Goal: Transaction & Acquisition: Book appointment/travel/reservation

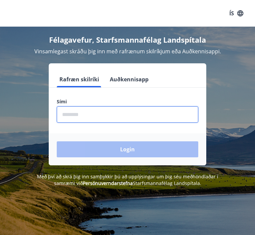
click at [85, 116] on input "phone" at bounding box center [127, 114] width 141 height 16
type input "********"
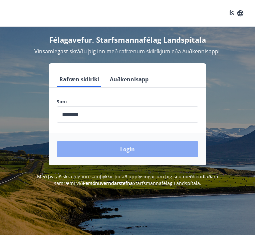
click at [101, 150] on button "Login" at bounding box center [127, 149] width 141 height 16
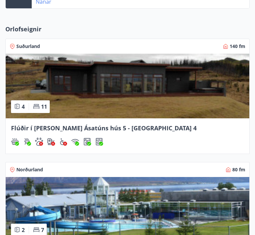
scroll to position [197, 0]
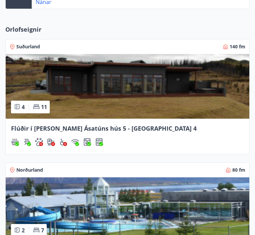
click at [48, 127] on span "Flúðir í [PERSON_NAME] Ásatúns hús 5 - [GEOGRAPHIC_DATA] 4" at bounding box center [103, 128] width 185 height 8
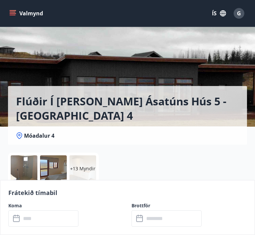
click at [52, 163] on div at bounding box center [53, 168] width 27 height 27
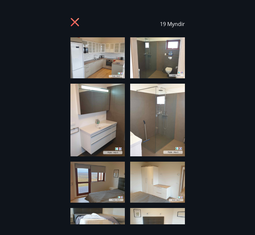
click at [78, 18] on icon at bounding box center [75, 23] width 11 height 11
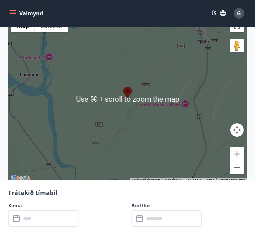
scroll to position [1337, 0]
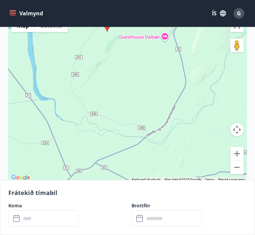
drag, startPoint x: 129, startPoint y: 109, endPoint x: 107, endPoint y: 42, distance: 69.6
click at [107, 42] on div at bounding box center [127, 98] width 239 height 167
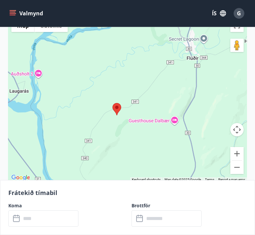
drag, startPoint x: 101, startPoint y: 122, endPoint x: 111, endPoint y: 204, distance: 83.2
click at [119, 116] on div at bounding box center [127, 98] width 239 height 167
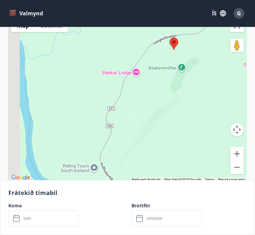
drag, startPoint x: 87, startPoint y: 148, endPoint x: 159, endPoint y: 80, distance: 98.5
click at [159, 80] on div at bounding box center [127, 98] width 239 height 167
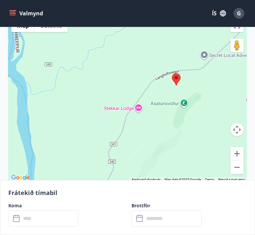
drag, startPoint x: 138, startPoint y: 122, endPoint x: 129, endPoint y: 166, distance: 45.2
click at [129, 166] on div at bounding box center [127, 98] width 239 height 167
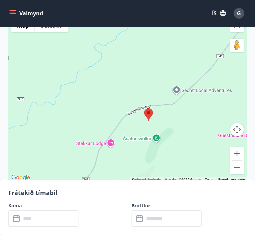
drag, startPoint x: 146, startPoint y: 128, endPoint x: 116, endPoint y: 164, distance: 46.6
click at [116, 164] on div at bounding box center [127, 98] width 239 height 167
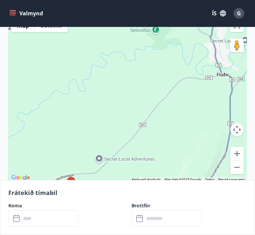
drag, startPoint x: 180, startPoint y: 85, endPoint x: 101, endPoint y: 153, distance: 104.4
click at [101, 153] on div at bounding box center [127, 98] width 239 height 167
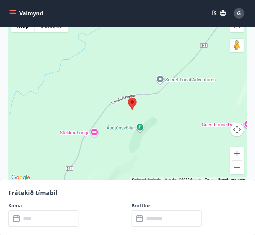
drag, startPoint x: 155, startPoint y: 129, endPoint x: 215, endPoint y: 49, distance: 99.2
click at [215, 49] on div at bounding box center [127, 98] width 239 height 167
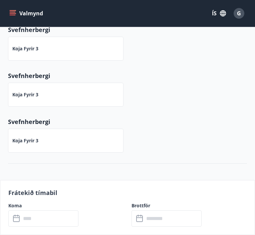
scroll to position [402, 0]
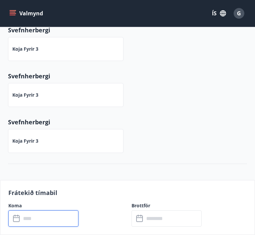
click at [52, 215] on input "text" at bounding box center [49, 218] width 57 height 16
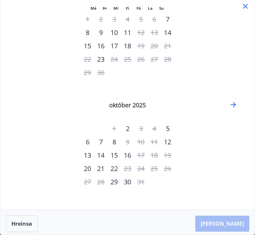
scroll to position [21, 0]
click at [235, 105] on icon "Move forward to switch to the next month." at bounding box center [232, 104] width 5 height 5
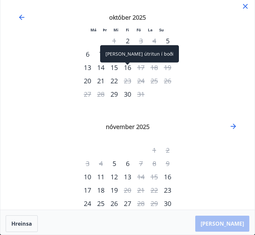
scroll to position [22, 0]
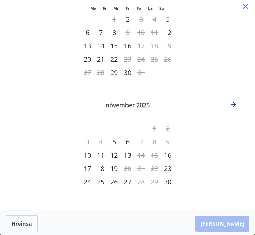
click at [234, 103] on icon "Move forward to switch to the next month." at bounding box center [232, 104] width 5 height 5
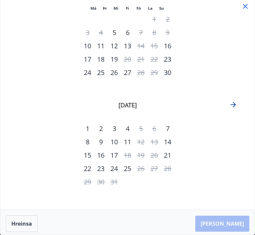
click at [234, 103] on icon "Move forward to switch to the next month." at bounding box center [232, 104] width 5 height 5
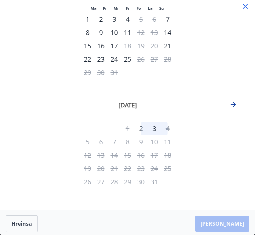
click at [234, 105] on icon "Move forward to switch to the next month." at bounding box center [232, 104] width 5 height 5
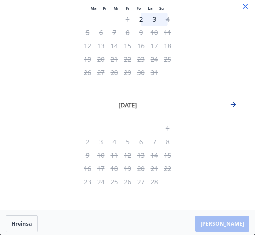
click at [234, 105] on icon "Move forward to switch to the next month." at bounding box center [232, 104] width 5 height 5
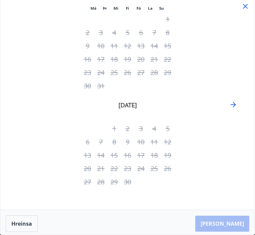
click at [245, 8] on icon at bounding box center [245, 6] width 8 height 8
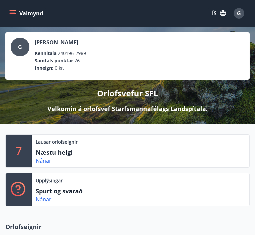
click at [15, 17] on button "Valmynd" at bounding box center [27, 13] width 38 height 12
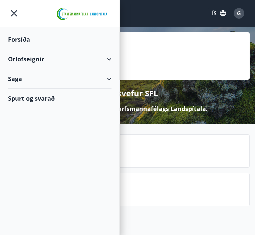
click at [48, 78] on div "Saga" at bounding box center [59, 79] width 103 height 20
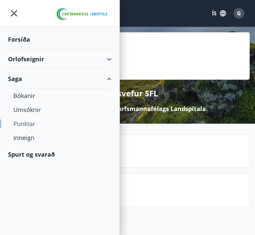
click at [26, 125] on div "Punktar" at bounding box center [59, 124] width 93 height 14
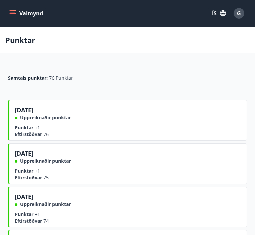
click at [15, 8] on button "Valmynd" at bounding box center [27, 13] width 38 height 12
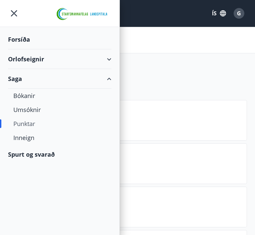
click at [38, 155] on div "Spurt og svarað" at bounding box center [59, 154] width 103 height 19
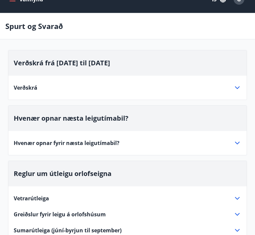
scroll to position [14, 0]
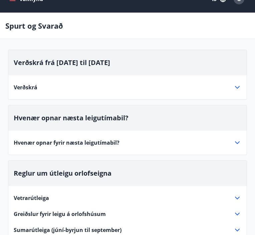
click at [38, 84] on div "Verðskrá" at bounding box center [123, 87] width 219 height 7
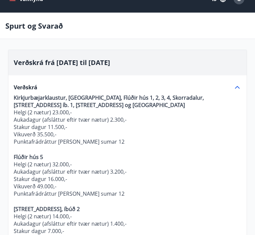
click at [37, 84] on span "Verðskrá" at bounding box center [26, 87] width 24 height 7
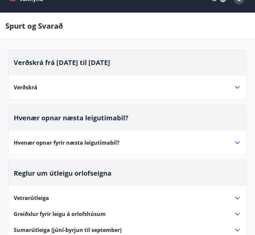
scroll to position [0, 0]
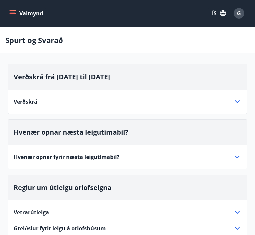
click at [16, 20] on div "Valmynd ÍS G" at bounding box center [127, 13] width 239 height 16
click at [14, 12] on icon "menu" at bounding box center [13, 12] width 6 height 1
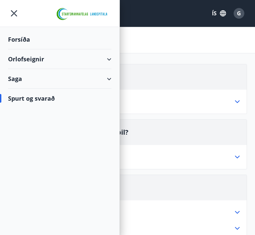
click at [61, 58] on div "Orlofseignir" at bounding box center [59, 59] width 103 height 20
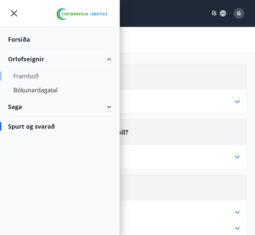
click at [37, 77] on div "Framboð" at bounding box center [59, 76] width 93 height 14
